Goal: Information Seeking & Learning: Learn about a topic

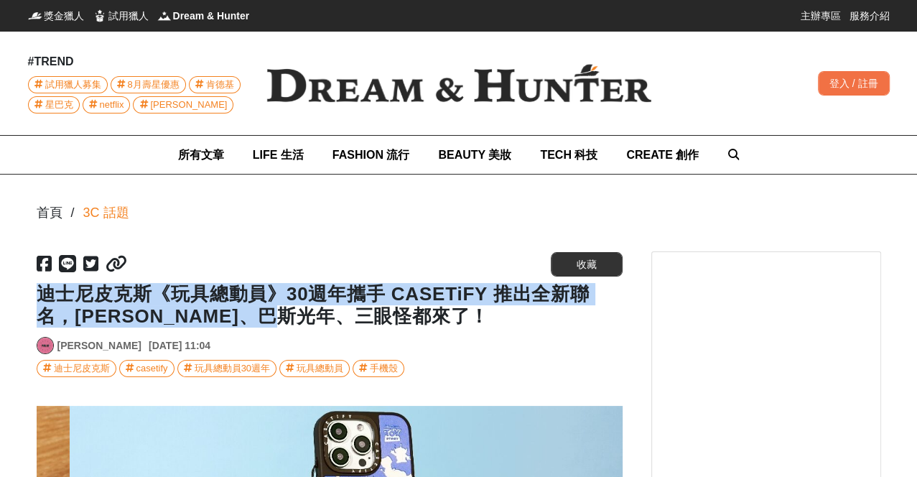
scroll to position [0, 1172]
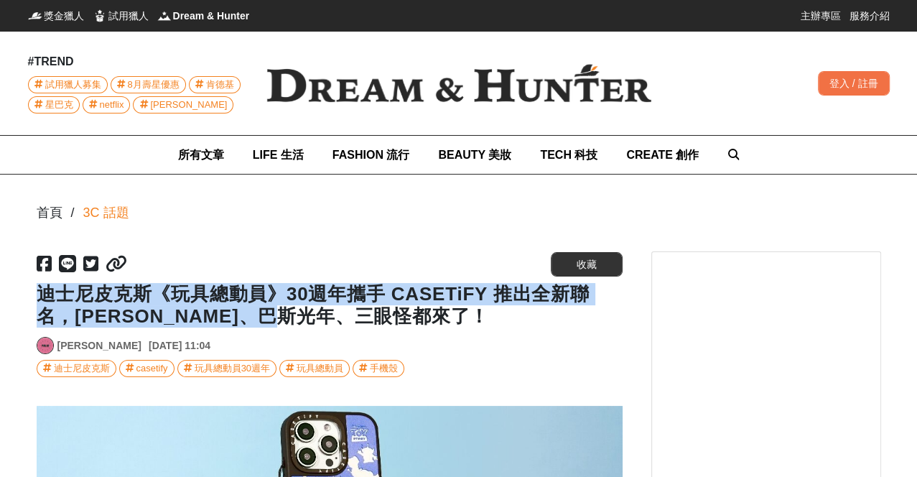
click at [408, 88] on img at bounding box center [459, 83] width 431 height 85
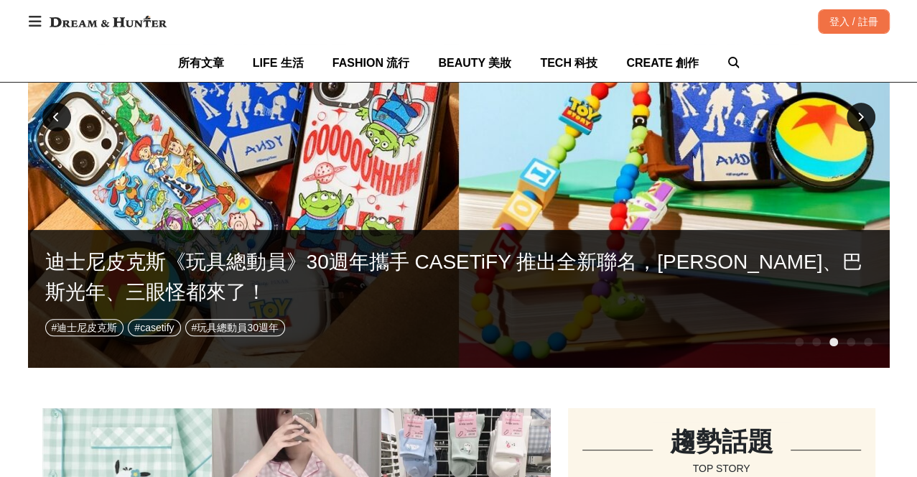
click at [797, 345] on div at bounding box center [799, 342] width 9 height 9
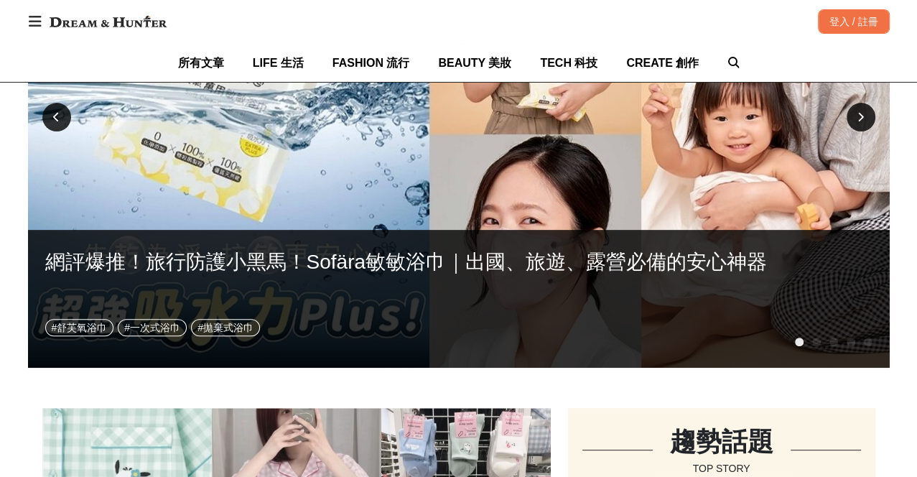
click at [812, 345] on div "網評爆推！旅行防護小黑馬！Sofära敏敏浴巾｜出國、旅遊、露營必備的安心神器 # 舒芙氧浴巾 # 一次式浴巾 # 拋棄式浴巾" at bounding box center [459, 299] width 862 height 138
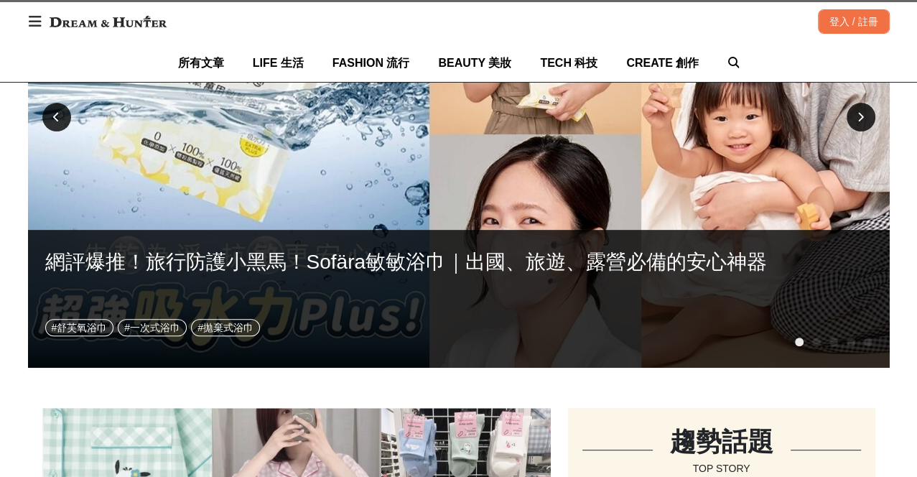
click at [860, 122] on div at bounding box center [861, 117] width 29 height 29
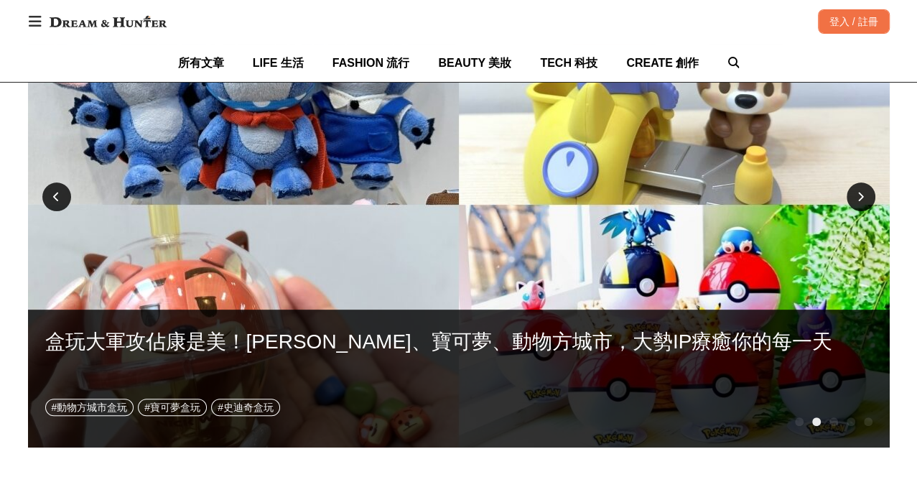
click at [853, 193] on div at bounding box center [861, 196] width 29 height 29
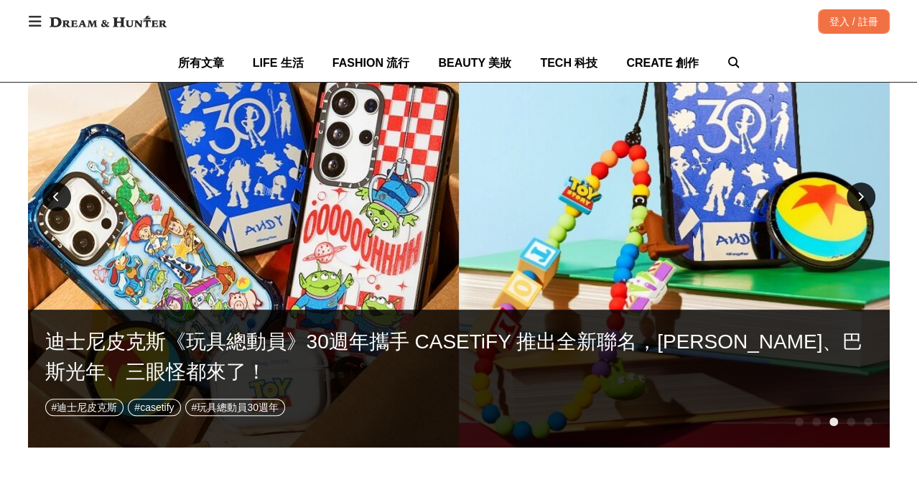
click at [853, 193] on div at bounding box center [861, 196] width 29 height 29
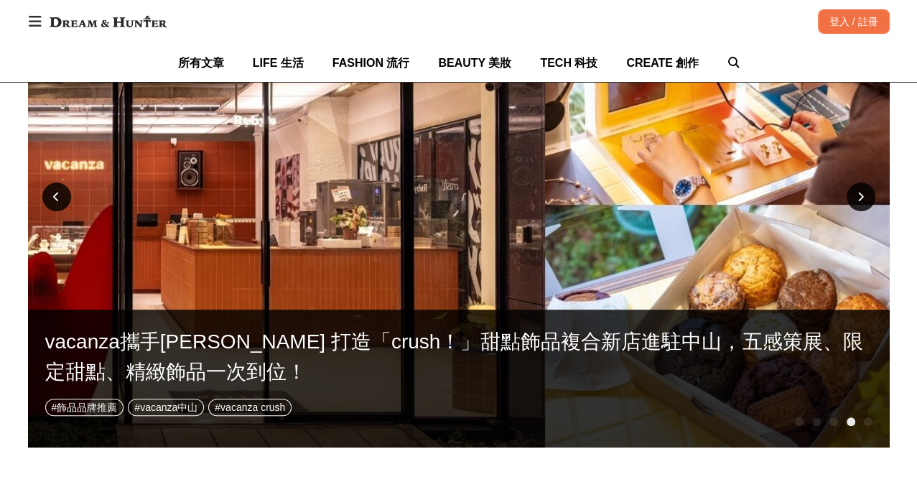
click at [853, 193] on div at bounding box center [861, 196] width 29 height 29
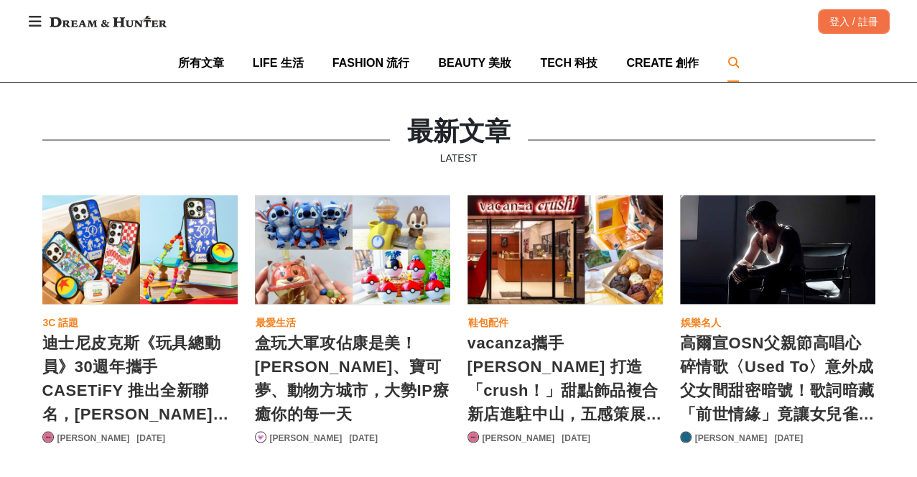
click at [728, 62] on icon at bounding box center [733, 62] width 11 height 11
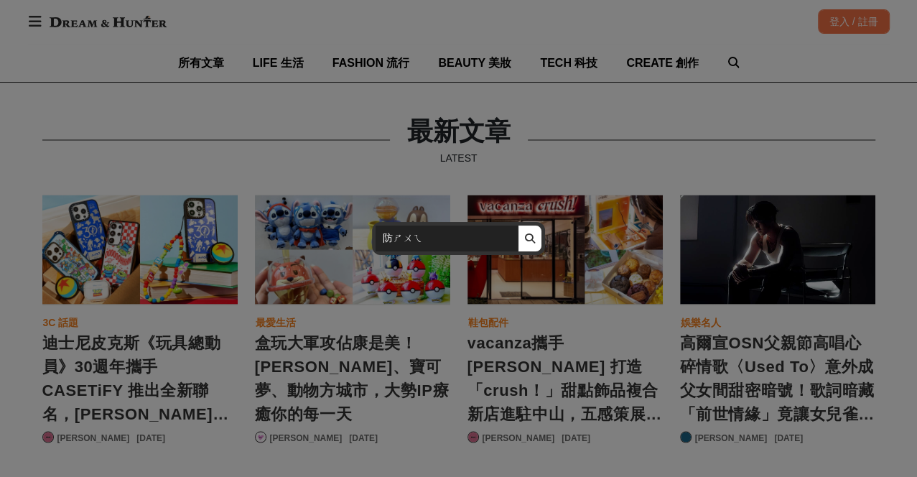
type input "防水"
click button "submit" at bounding box center [530, 239] width 24 height 26
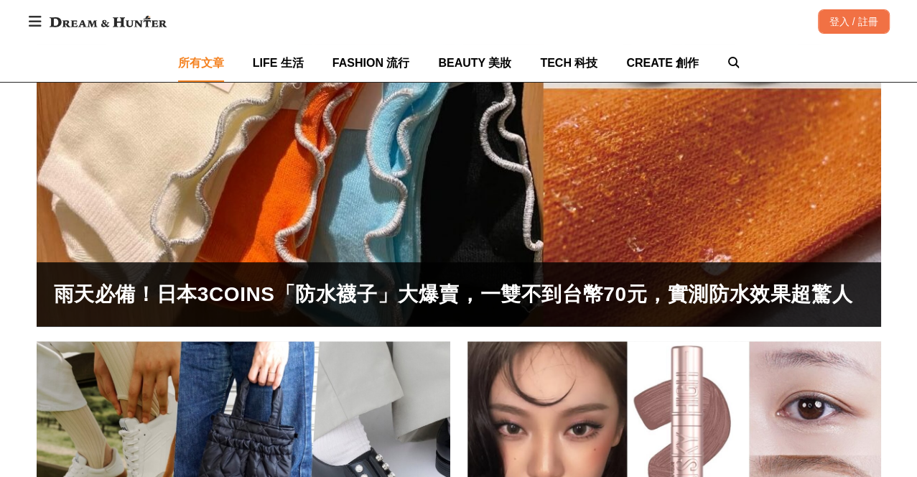
scroll to position [435, 0]
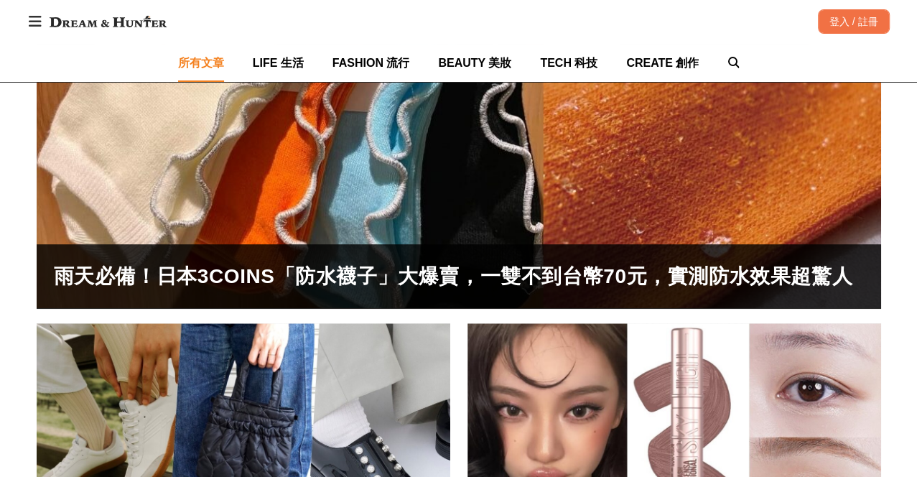
click at [334, 275] on div "雨天必備！日本3COINS「防水襪子」大爆賣，一雙不到台幣70元，實測防水效果超驚人" at bounding box center [459, 276] width 810 height 30
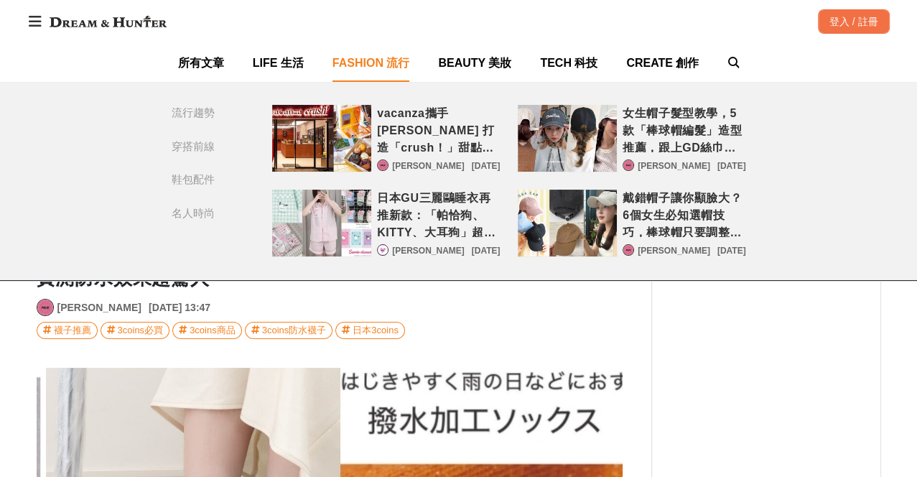
scroll to position [0, 1758]
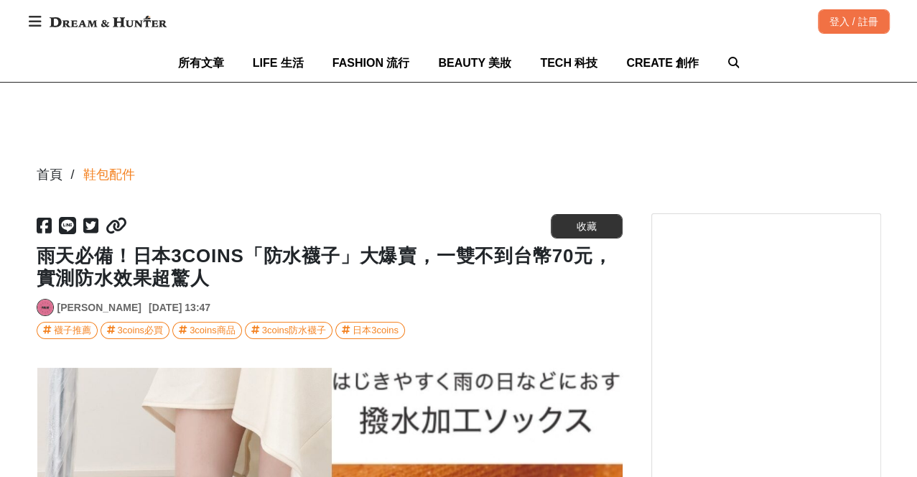
click at [126, 25] on img at bounding box center [107, 22] width 131 height 26
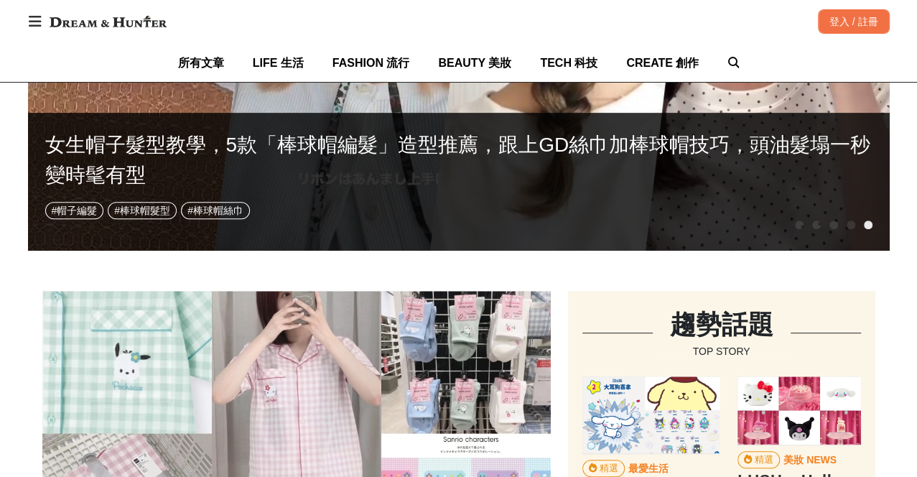
scroll to position [0, 850]
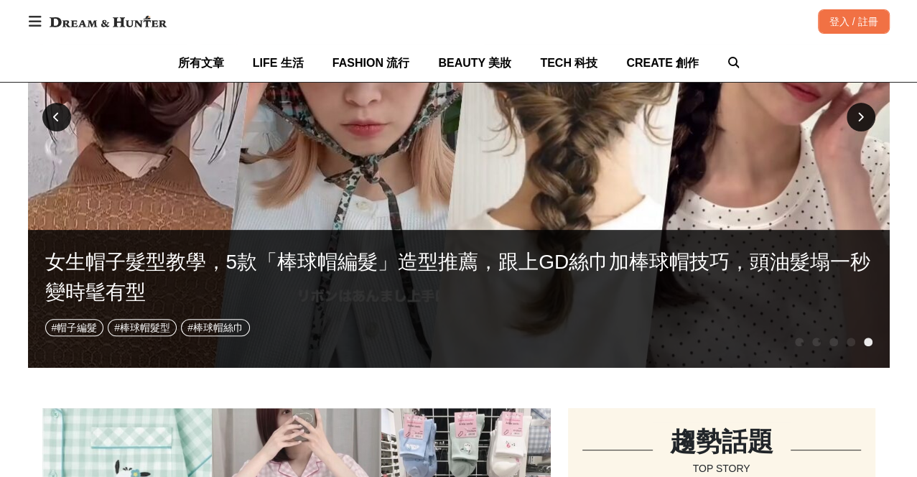
click at [861, 116] on icon at bounding box center [861, 117] width 6 height 10
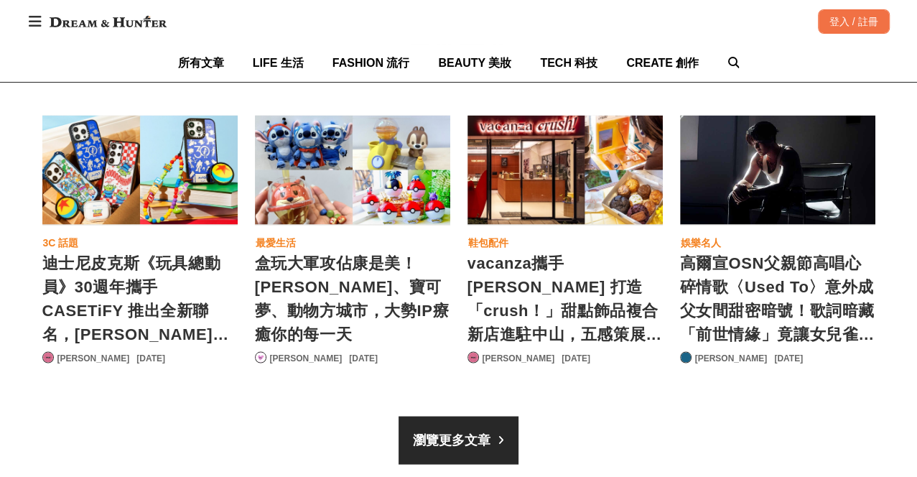
scroll to position [0, 862]
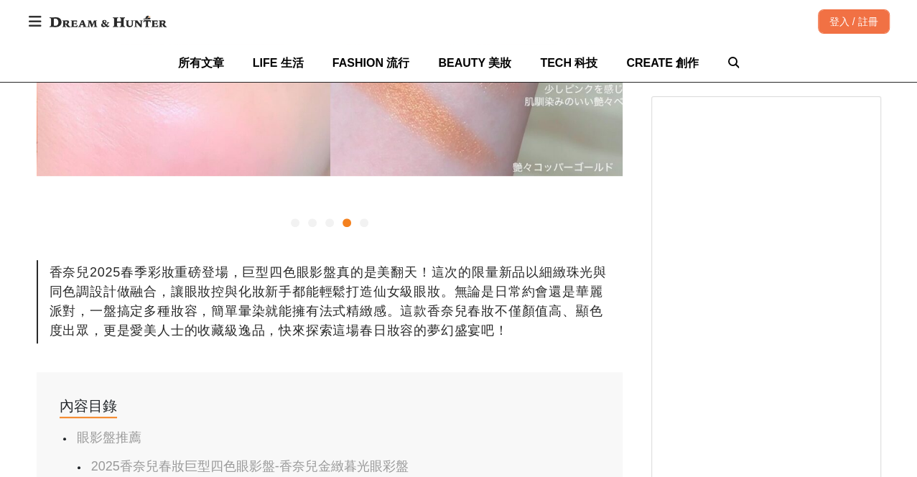
scroll to position [0, 1758]
